Goal: Information Seeking & Learning: Check status

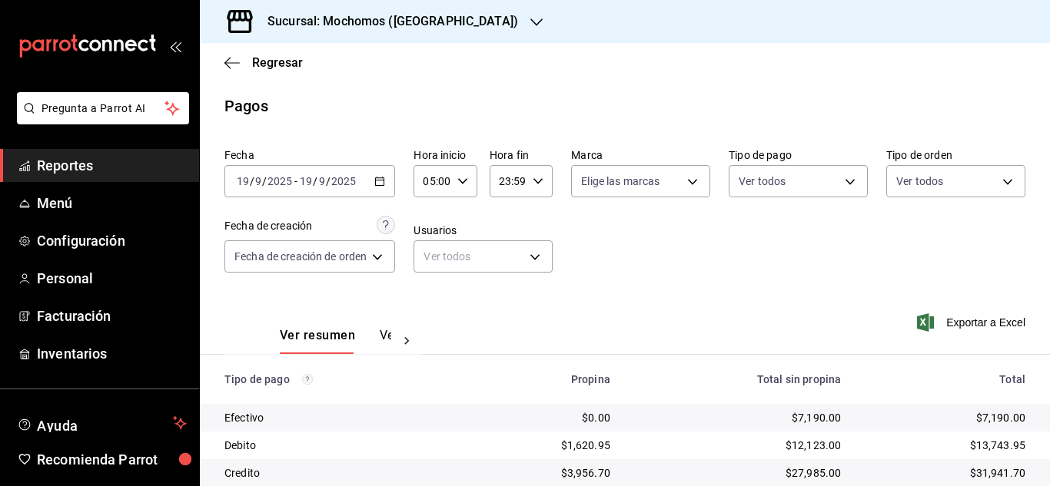
scroll to position [154, 0]
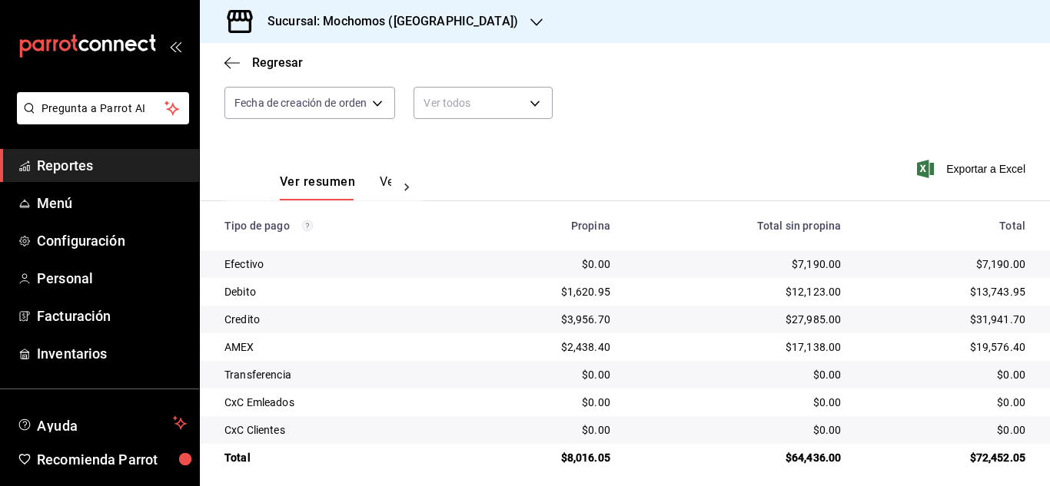
click at [49, 159] on span "Reportes" at bounding box center [112, 165] width 150 height 21
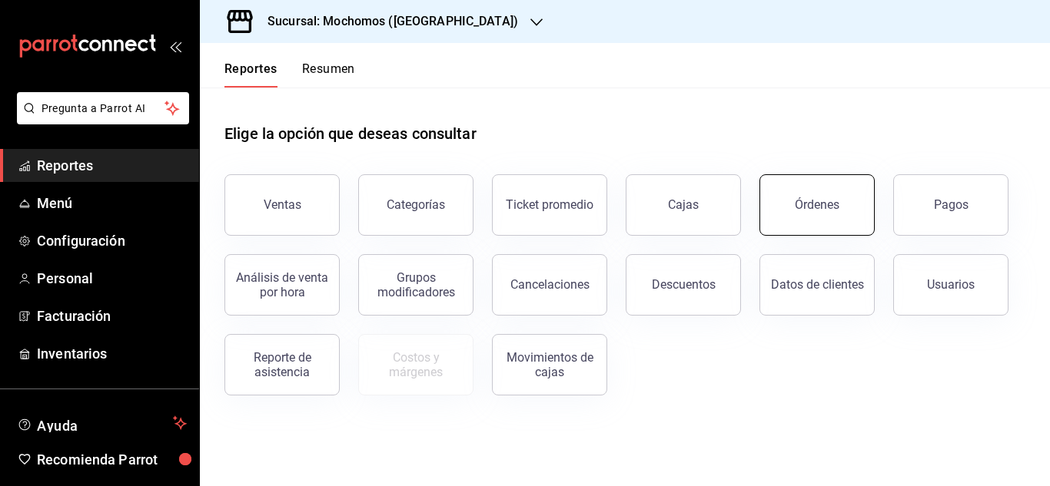
click at [822, 197] on button "Órdenes" at bounding box center [816, 204] width 115 height 61
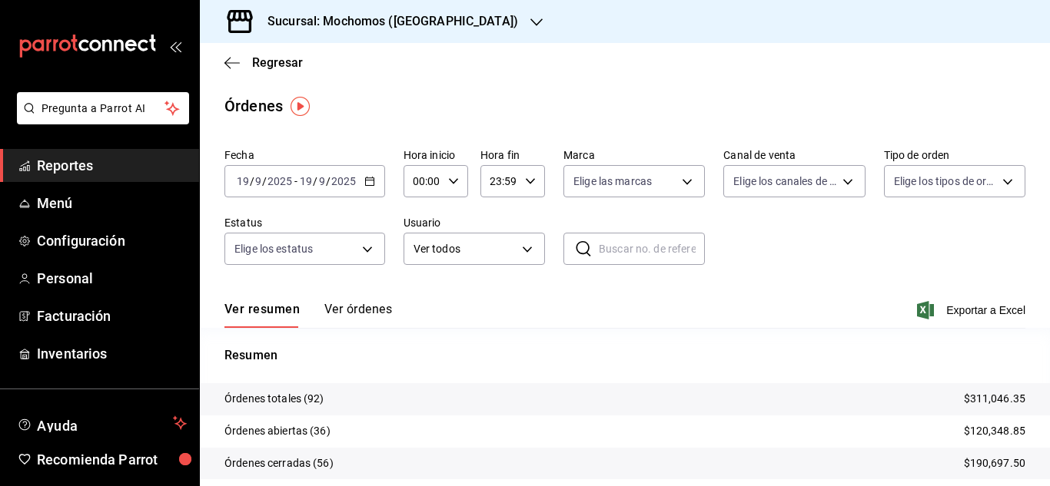
click at [370, 178] on \(Stroke\) "button" at bounding box center [369, 182] width 9 height 8
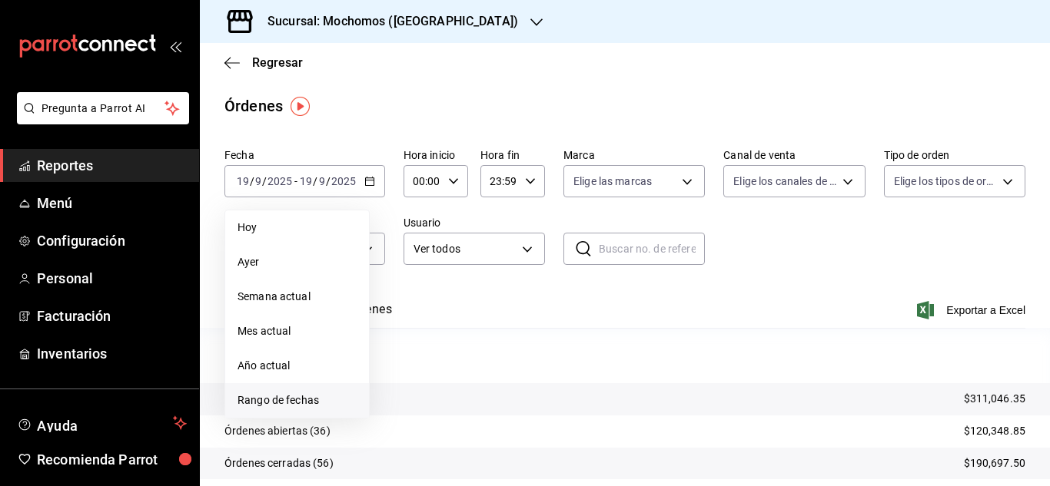
click at [305, 396] on span "Rango de fechas" at bounding box center [296, 401] width 119 height 16
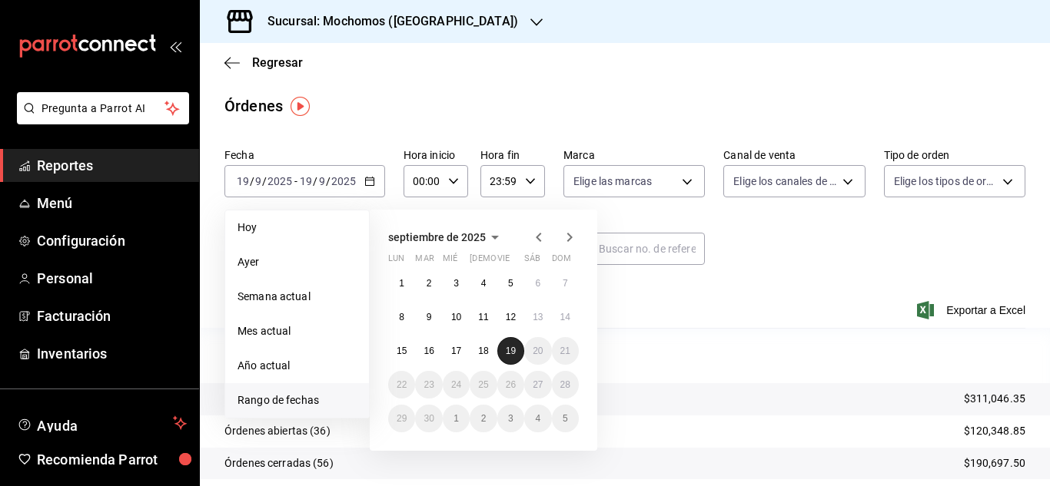
click at [501, 344] on button "19" at bounding box center [510, 351] width 27 height 28
click at [509, 349] on abbr "19" at bounding box center [511, 351] width 10 height 11
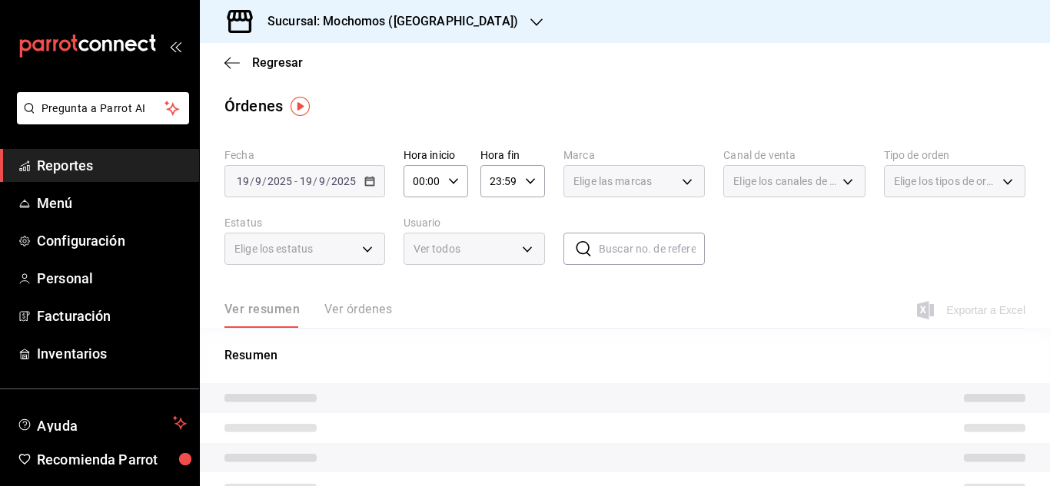
click at [461, 179] on div "00:00 Hora inicio" at bounding box center [435, 181] width 65 height 32
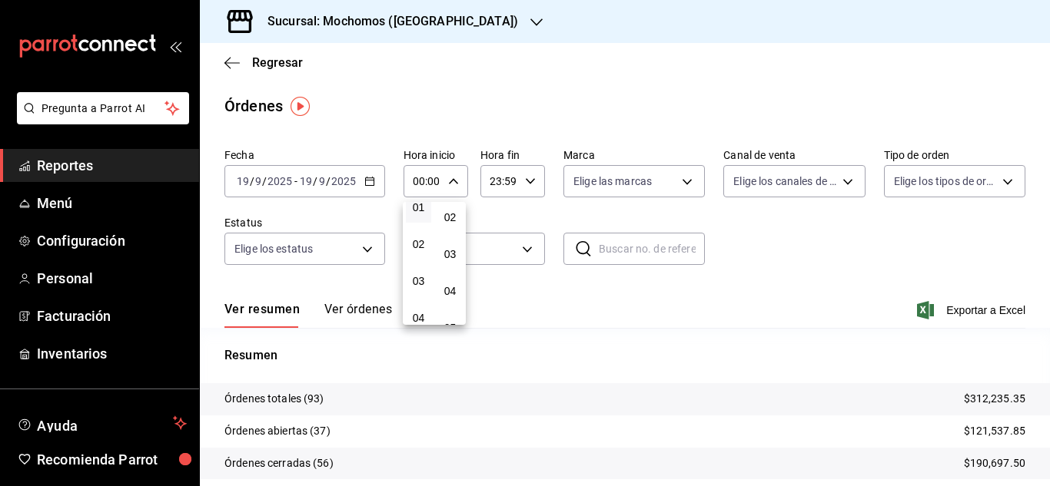
scroll to position [77, 0]
click at [428, 257] on button "03" at bounding box center [418, 254] width 25 height 31
type input "03:00"
click at [747, 252] on div at bounding box center [525, 243] width 1050 height 486
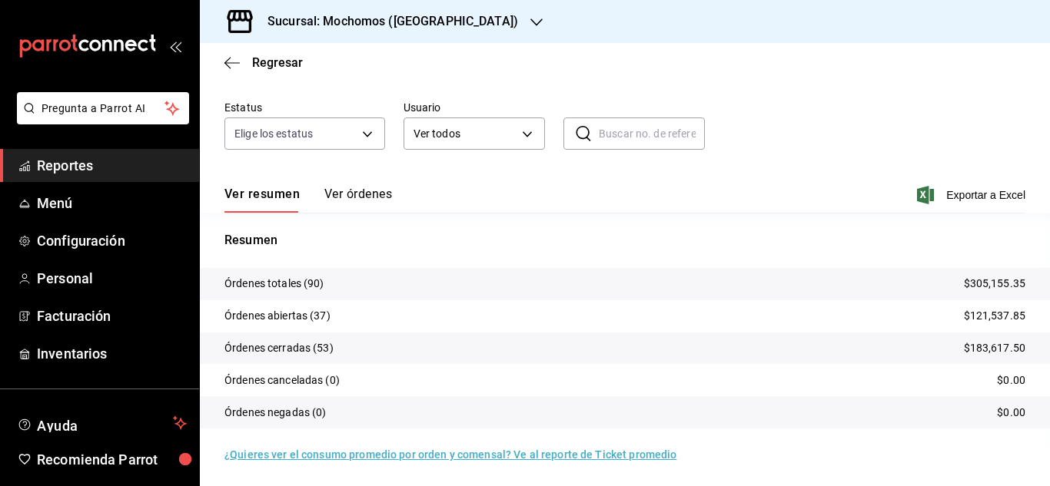
scroll to position [117, 0]
